Goal: Book appointment/travel/reservation

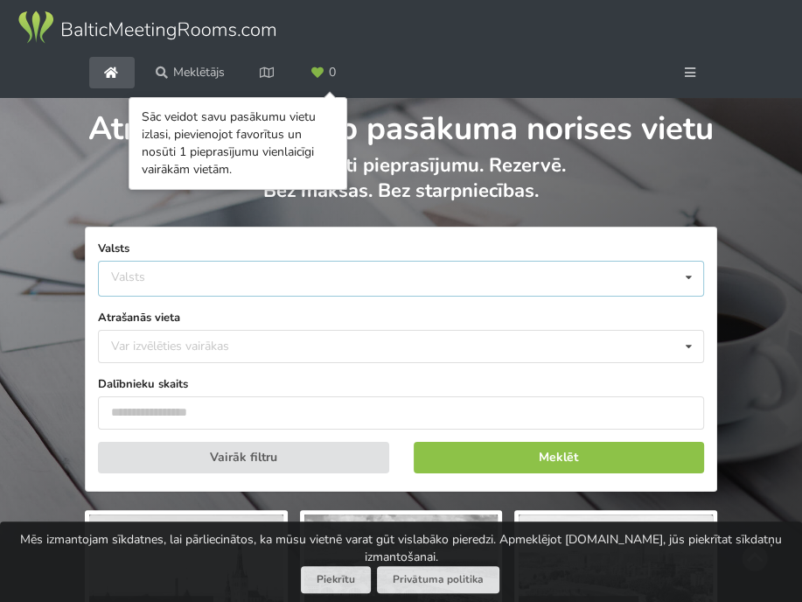
click at [560, 296] on div "Valsts Igaunija [GEOGRAPHIC_DATA] Lietuva" at bounding box center [401, 279] width 606 height 36
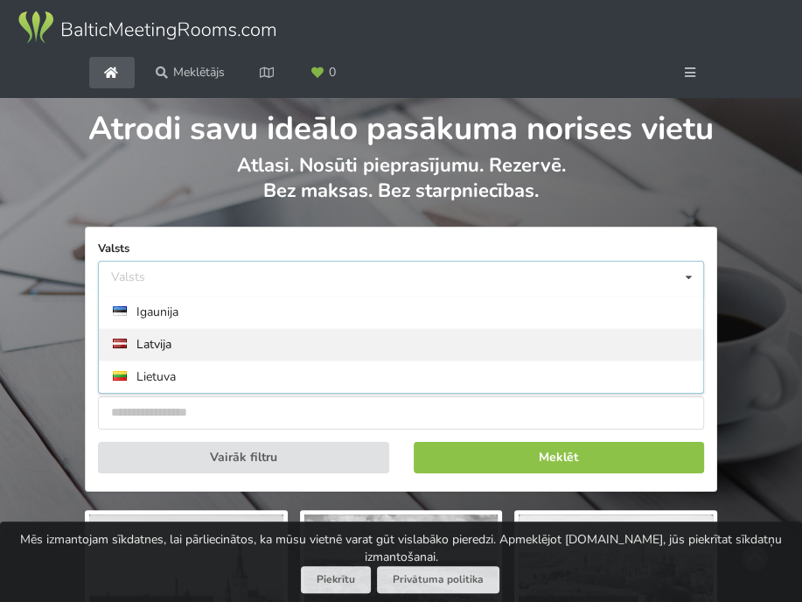
click at [370, 360] on div "Latvija" at bounding box center [401, 344] width 604 height 32
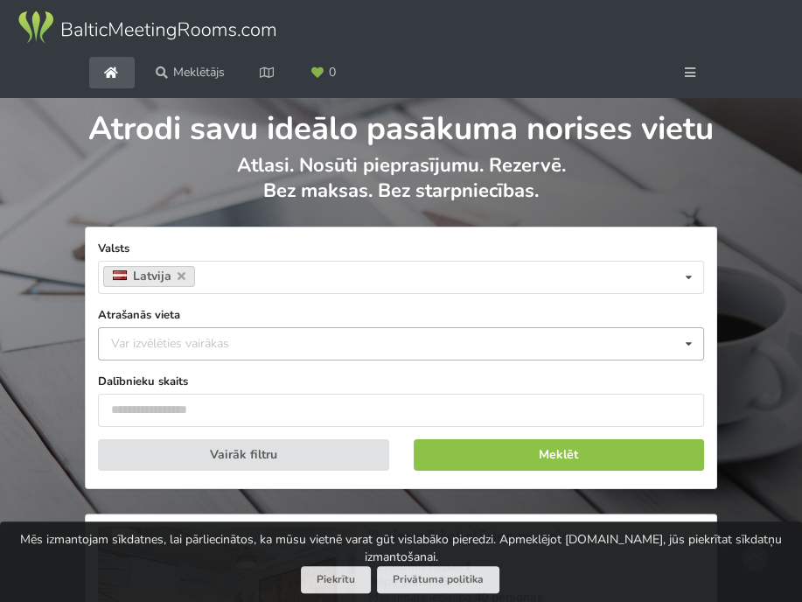
click at [261, 353] on div "Var izvēlēties vairākas" at bounding box center [188, 343] width 162 height 20
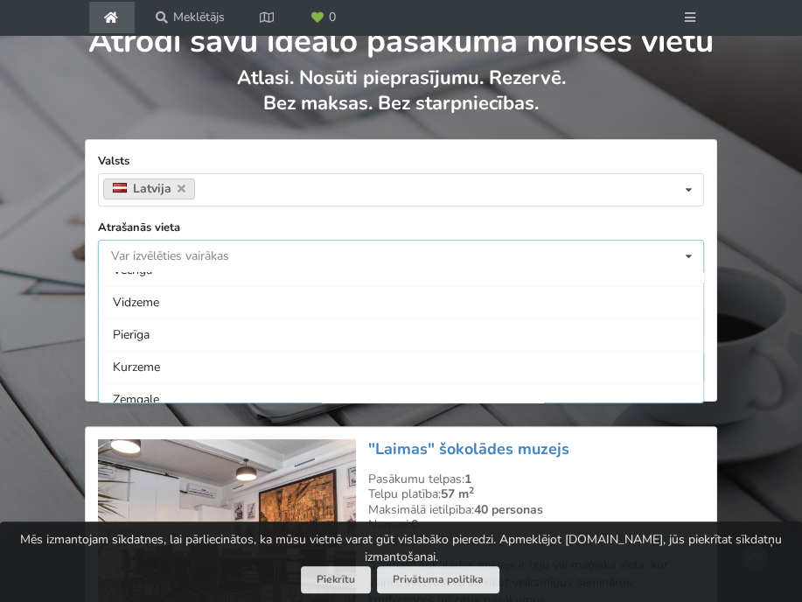
scroll to position [175, 0]
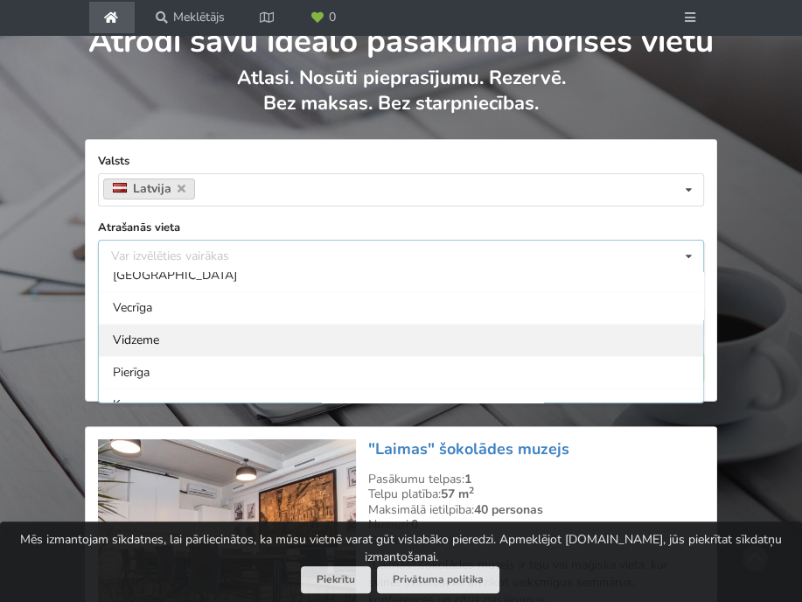
click at [175, 356] on div "Vidzeme" at bounding box center [401, 340] width 604 height 32
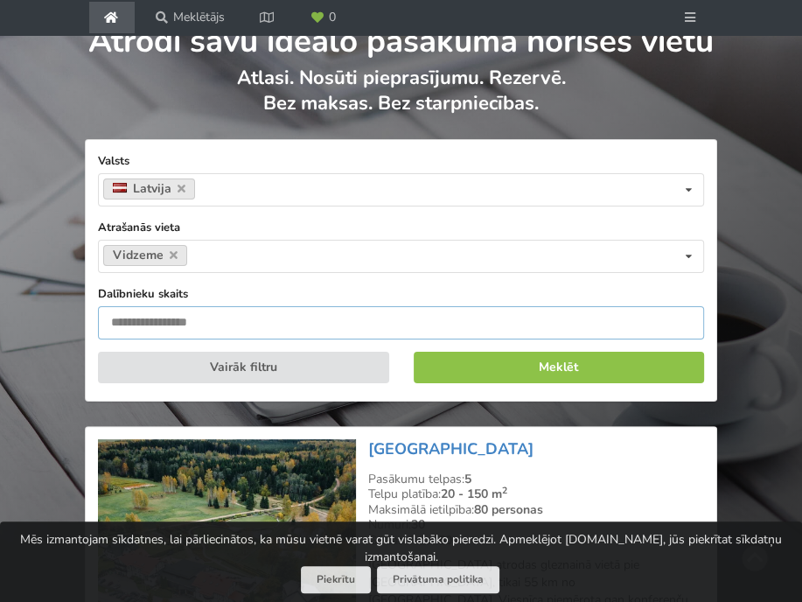
click at [230, 339] on input "number" at bounding box center [401, 322] width 606 height 33
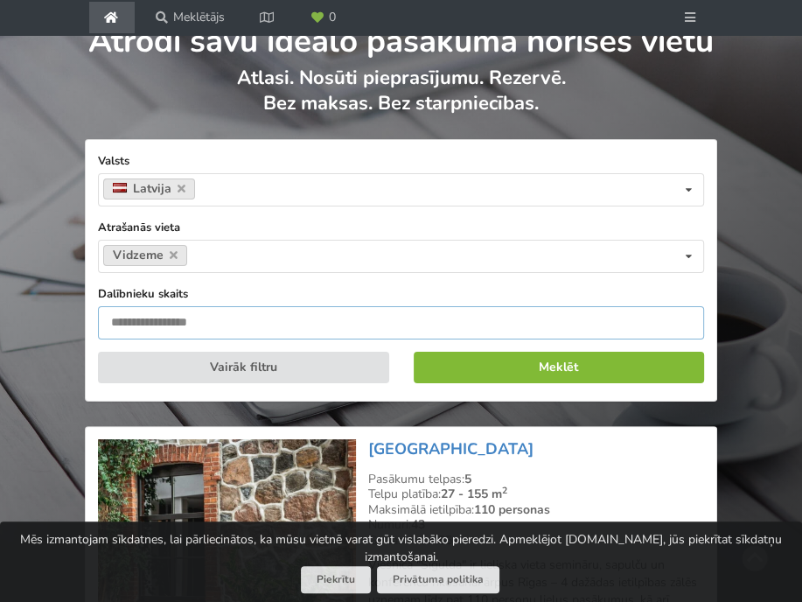
type input "**"
click at [456, 383] on button "Meklēt" at bounding box center [559, 367] width 291 height 31
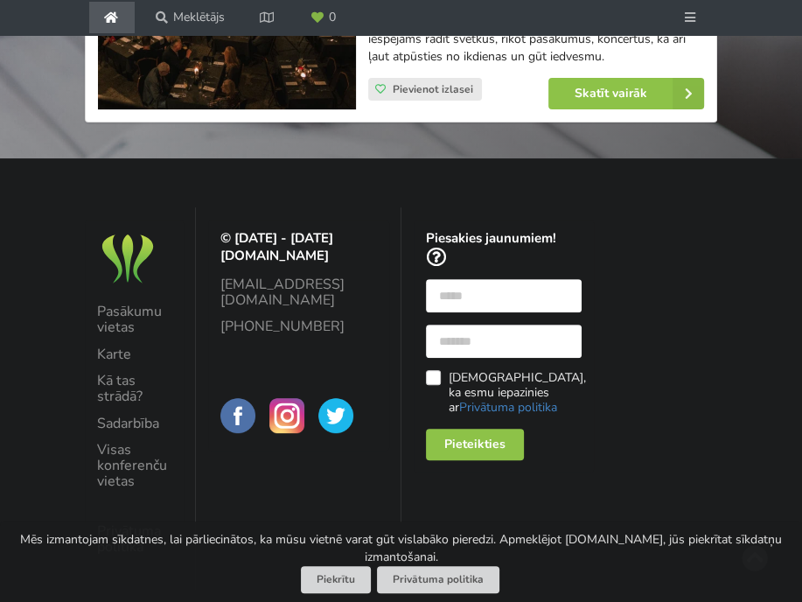
scroll to position [4377, 0]
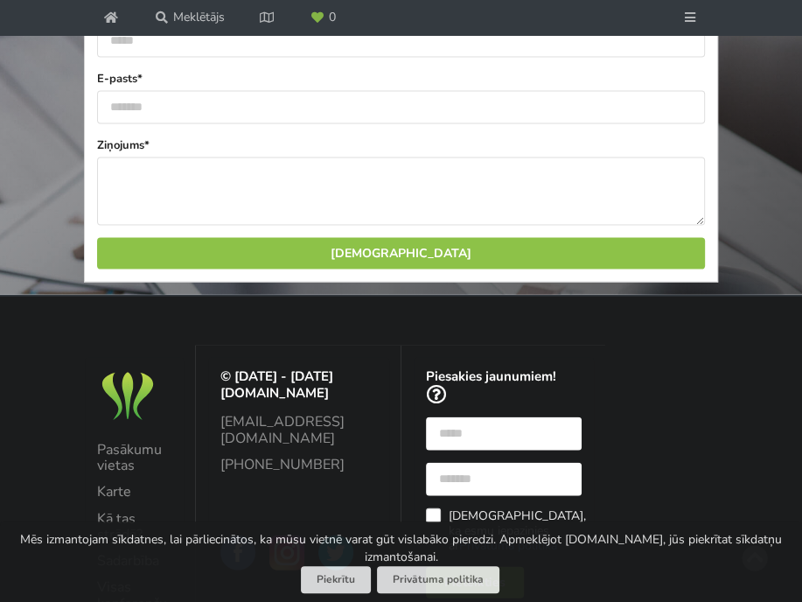
scroll to position [2186, 0]
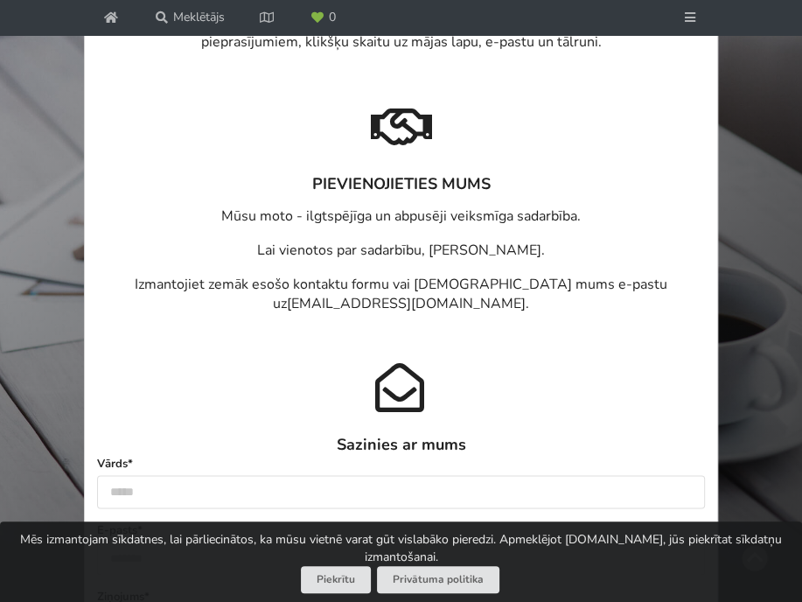
scroll to position [1924, 0]
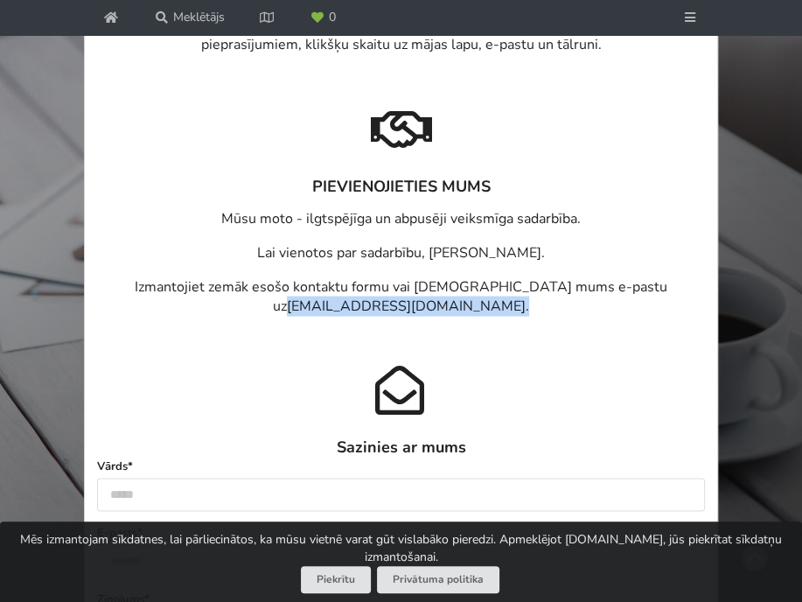
drag, startPoint x: 303, startPoint y: 345, endPoint x: 497, endPoint y: 341, distance: 193.3
click at [497, 317] on p "Izmantojiet zemāk esošo kontaktu formu vai sūtiet mums e-pastu uz info@balticme…" at bounding box center [401, 296] width 608 height 40
copy p "info@balticmeetingrooms.com ."
click at [367, 262] on p "Lai vienotos par sadarbību, gaidīsim Jūsu ziņu." at bounding box center [401, 252] width 608 height 20
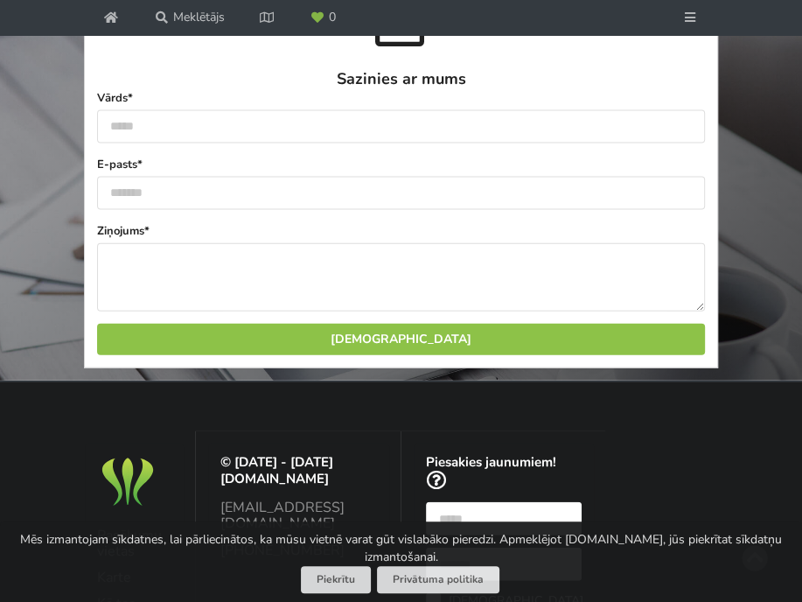
scroll to position [2186, 0]
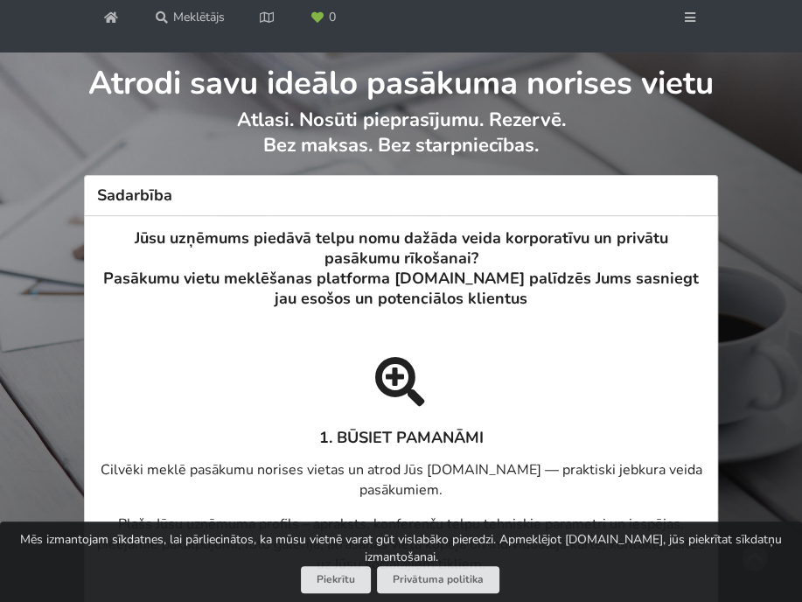
scroll to position [0, 0]
